Goal: Task Accomplishment & Management: Complete application form

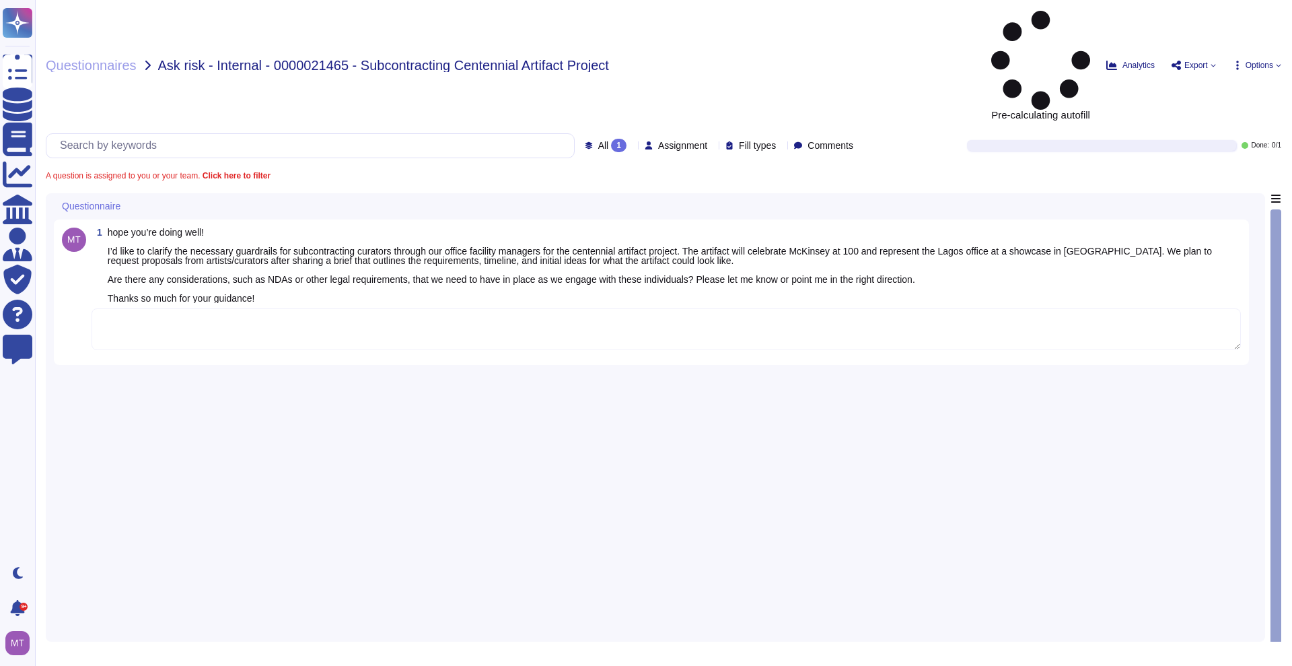
click at [176, 308] on textarea at bounding box center [666, 329] width 1149 height 42
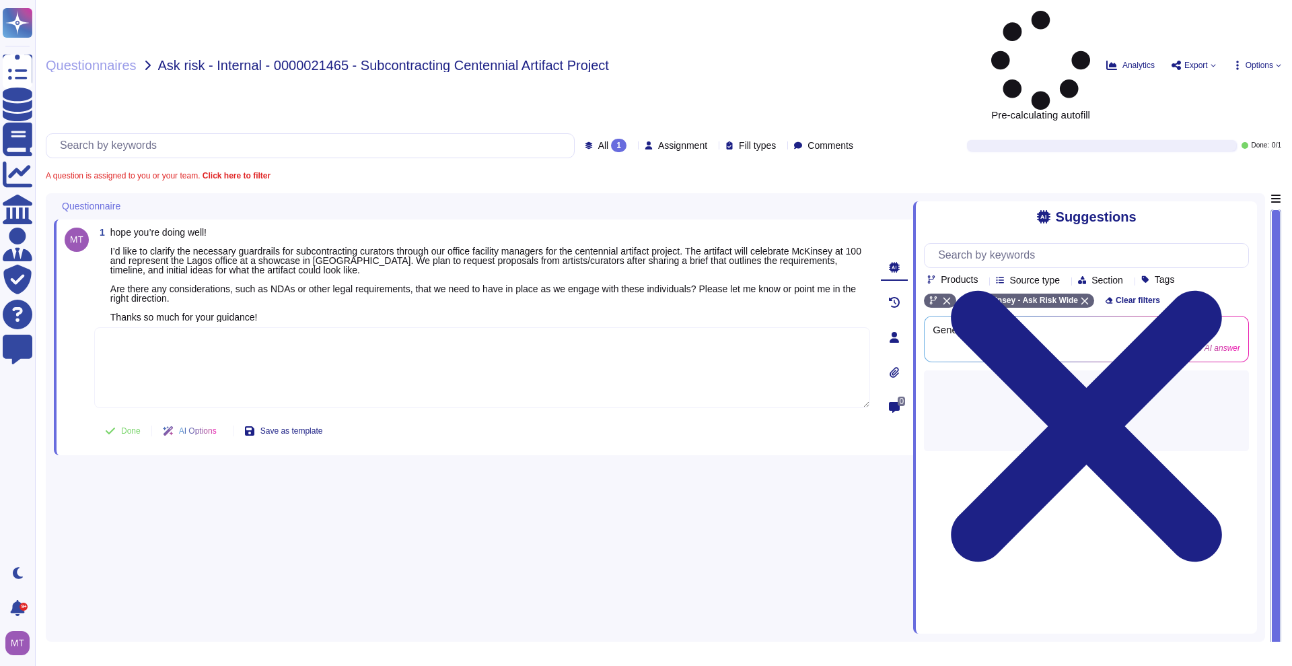
paste textarea "Lor ipsu dolorsita, co adi elitsed doei tem inc Utla’e Doloremagna Aliquaenima …"
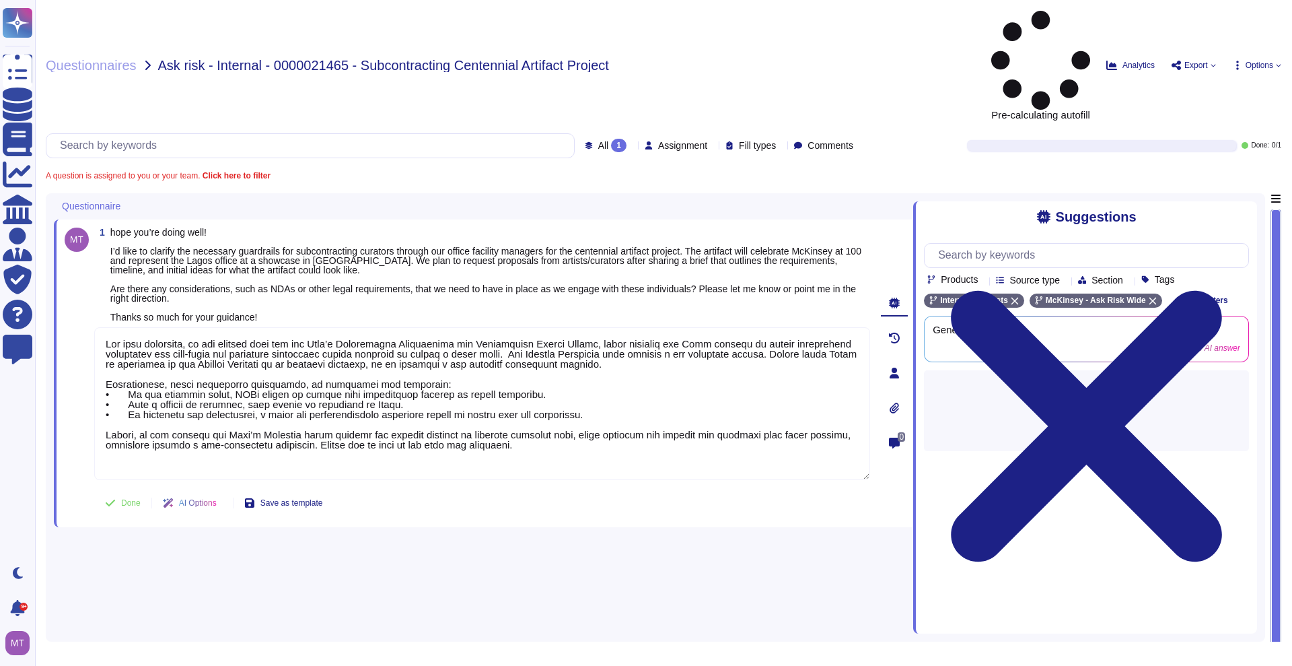
click at [134, 499] on span "Done" at bounding box center [131, 503] width 20 height 8
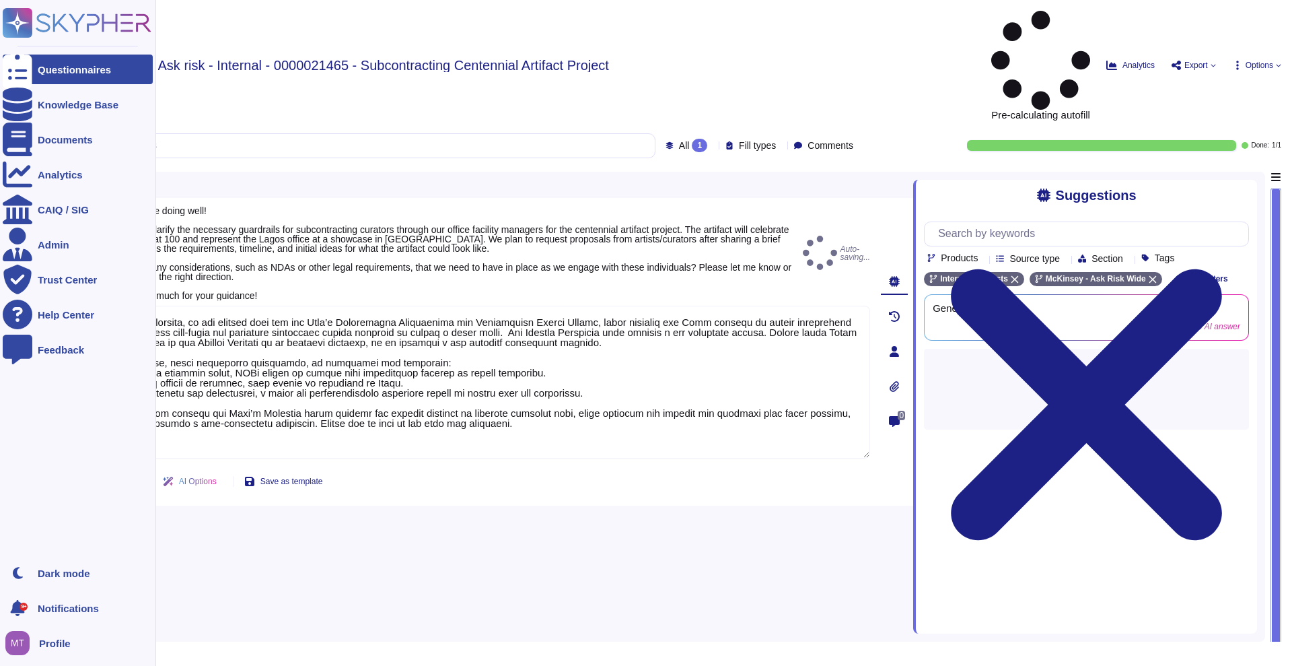
type textarea "Lor ipsu dolorsita, co adi elitsed doei tem inc Utla’e Doloremagna Aliquaenima …"
click at [15, 73] on icon at bounding box center [18, 70] width 30 height 40
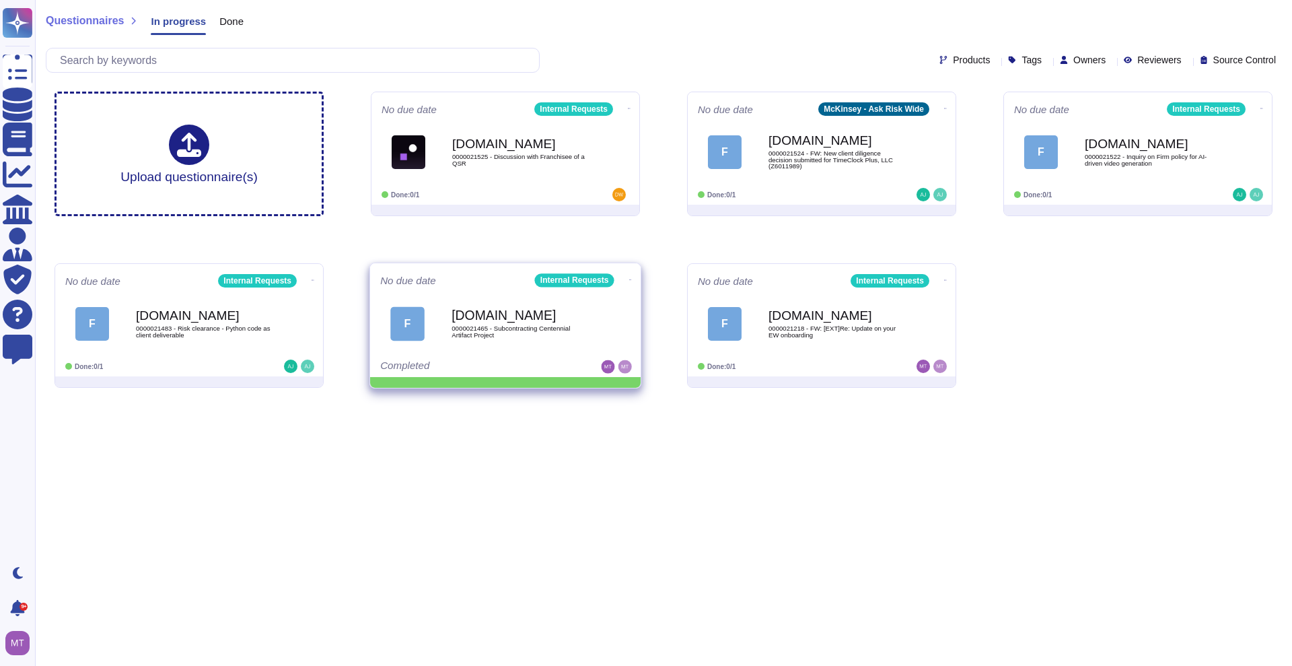
click at [628, 110] on icon at bounding box center [629, 108] width 3 height 3
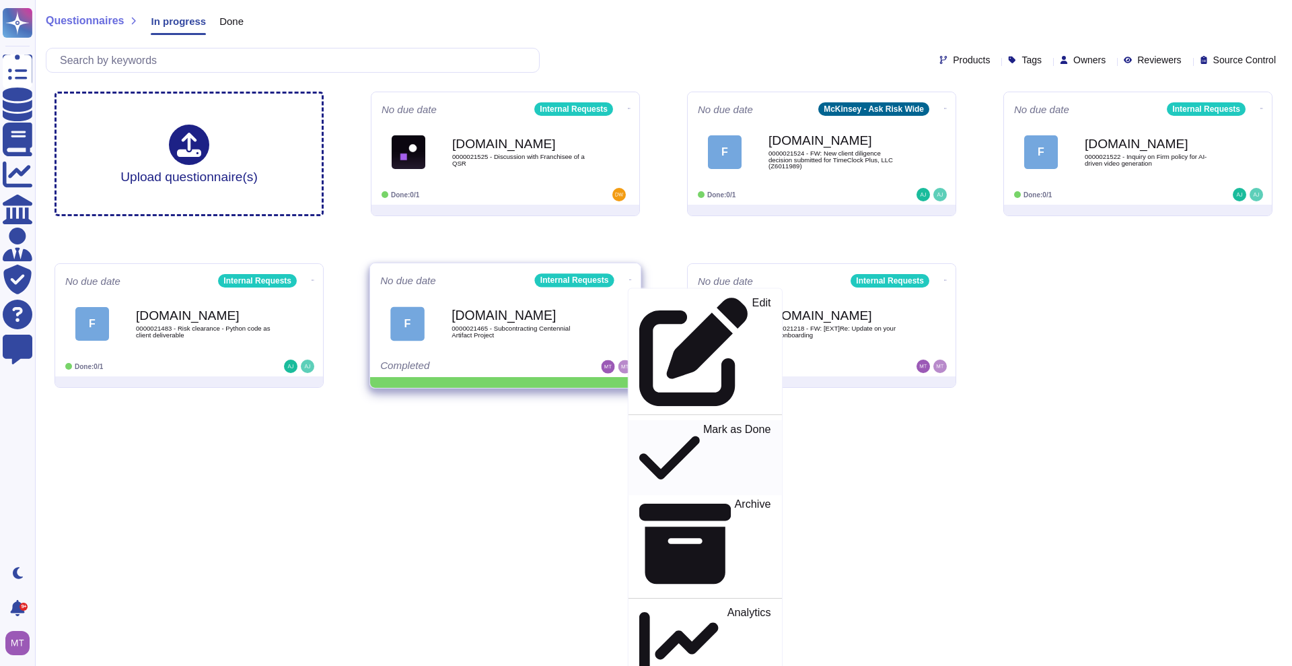
click at [703, 423] on p "Mark as Done" at bounding box center [737, 457] width 68 height 69
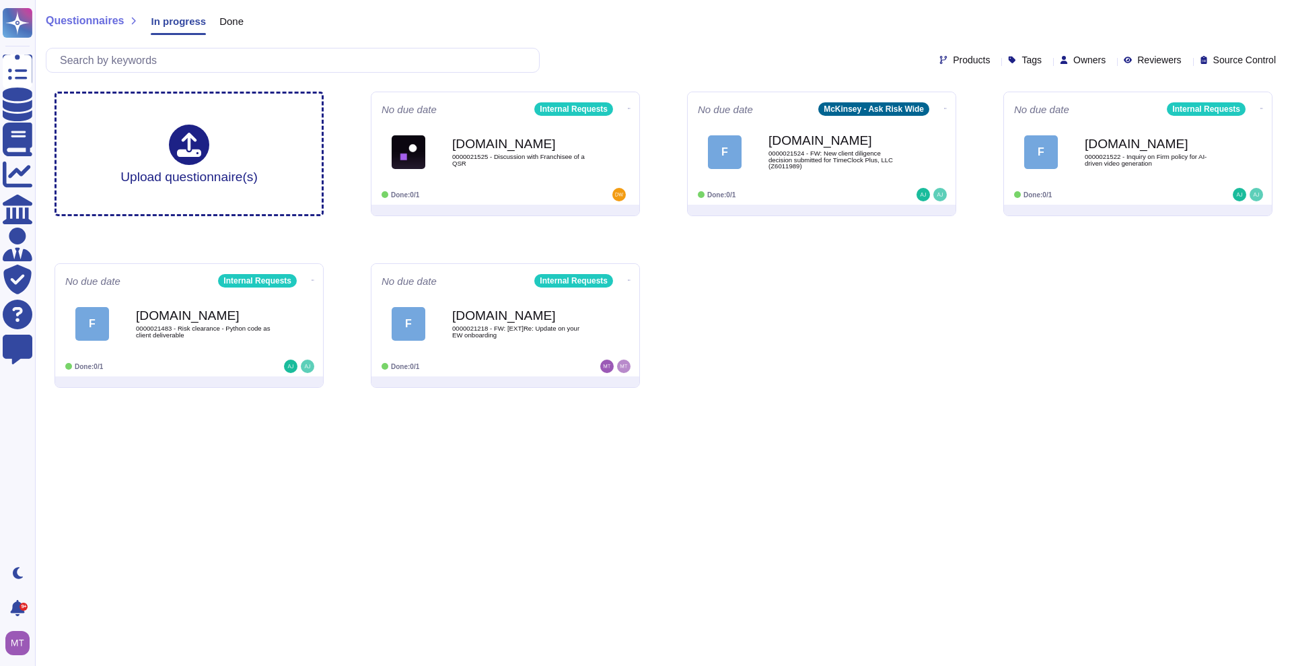
click at [219, 17] on span "Done" at bounding box center [231, 21] width 24 height 10
